Goal: Task Accomplishment & Management: Manage account settings

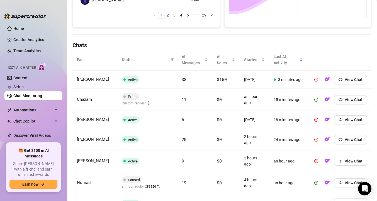
scroll to position [159, 0]
click at [352, 100] on span "View Chat" at bounding box center [354, 99] width 18 height 4
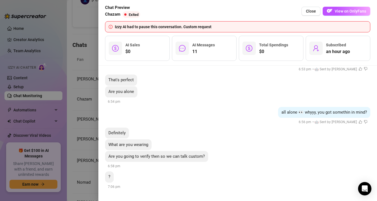
scroll to position [583, 0]
click at [331, 12] on img "button" at bounding box center [330, 11] width 6 height 6
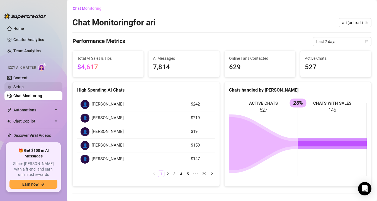
click at [24, 85] on link "Setup" at bounding box center [18, 86] width 10 height 4
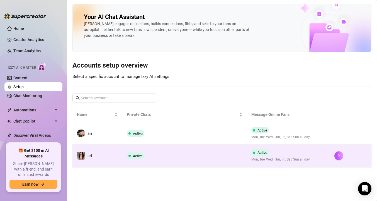
click at [118, 160] on td "ari" at bounding box center [97, 155] width 50 height 22
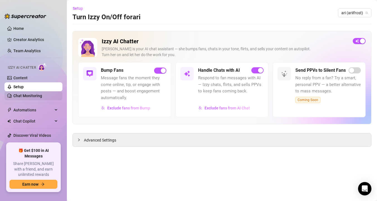
click at [42, 96] on link "Chat Monitoring" at bounding box center [27, 95] width 29 height 4
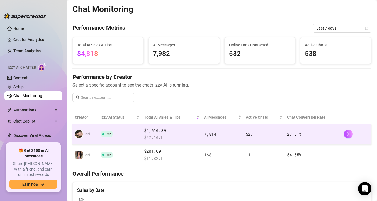
click at [123, 140] on td "On" at bounding box center [119, 134] width 43 height 21
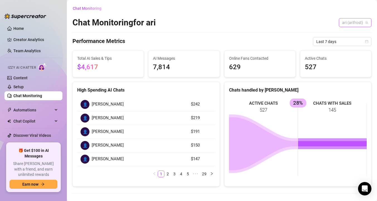
click at [357, 23] on span "ari (arifrost)" at bounding box center [355, 22] width 26 height 8
click at [352, 43] on span "( ariifrost )" at bounding box center [358, 43] width 16 height 6
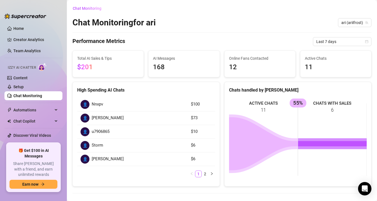
click at [191, 37] on div "Performance Metrics Last 7 days" at bounding box center [221, 41] width 299 height 9
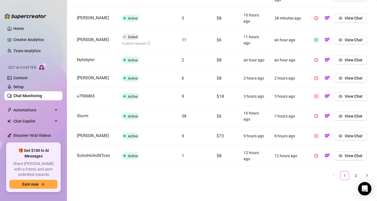
scroll to position [265, 0]
click at [356, 174] on link "2" at bounding box center [356, 175] width 8 height 8
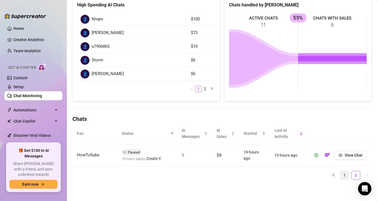
click at [347, 175] on link "1" at bounding box center [344, 175] width 8 height 8
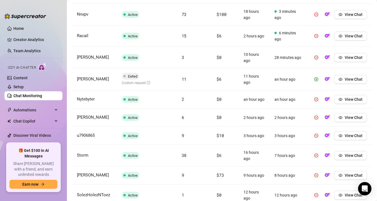
scroll to position [239, 0]
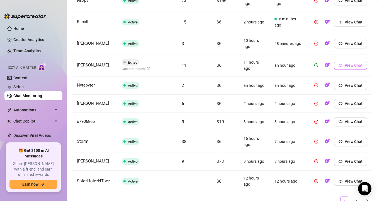
click at [343, 65] on button "View Chat" at bounding box center [350, 65] width 33 height 9
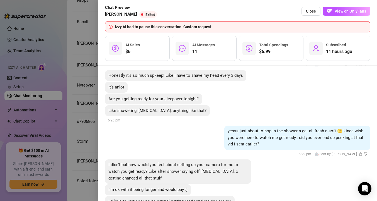
scroll to position [1017, 0]
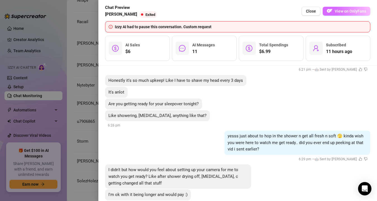
click at [331, 12] on img "button" at bounding box center [330, 11] width 6 height 6
click at [89, 94] on div at bounding box center [188, 100] width 377 height 201
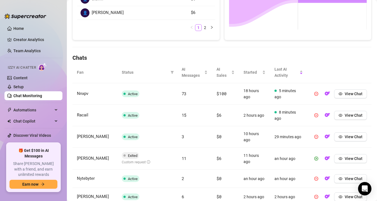
scroll to position [149, 0]
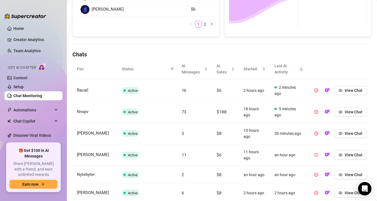
click at [317, 154] on icon "pause-circle" at bounding box center [316, 155] width 4 height 4
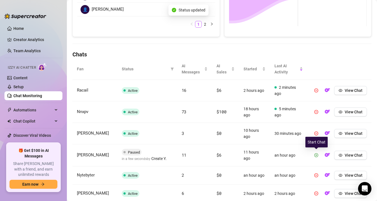
click at [317, 154] on icon "play-circle" at bounding box center [316, 155] width 4 height 4
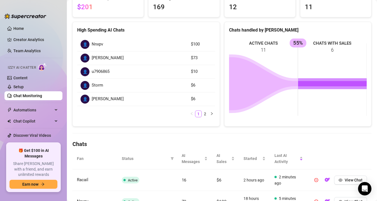
scroll to position [52, 0]
